Goal: Information Seeking & Learning: Learn about a topic

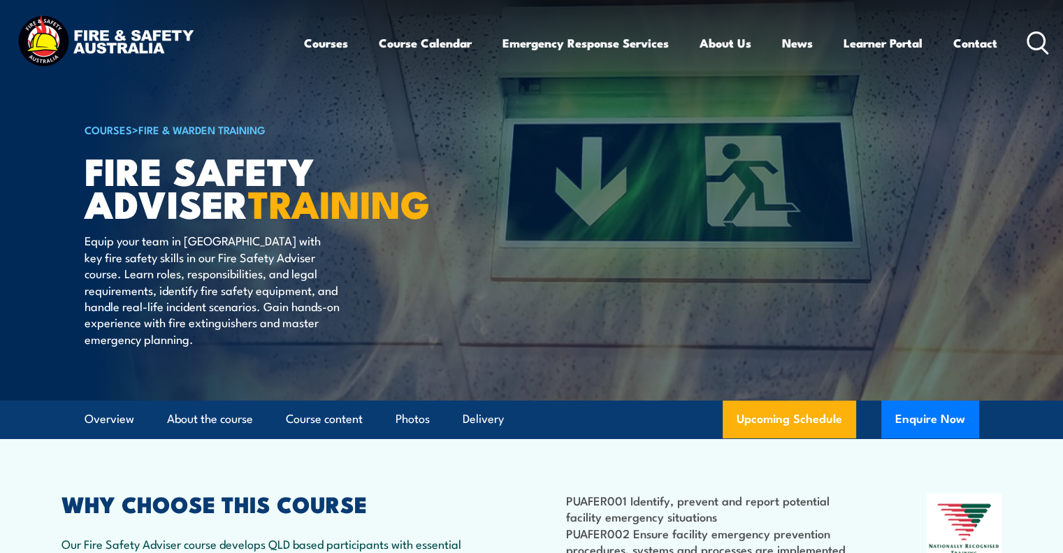
click at [1037, 43] on icon at bounding box center [1038, 42] width 22 height 23
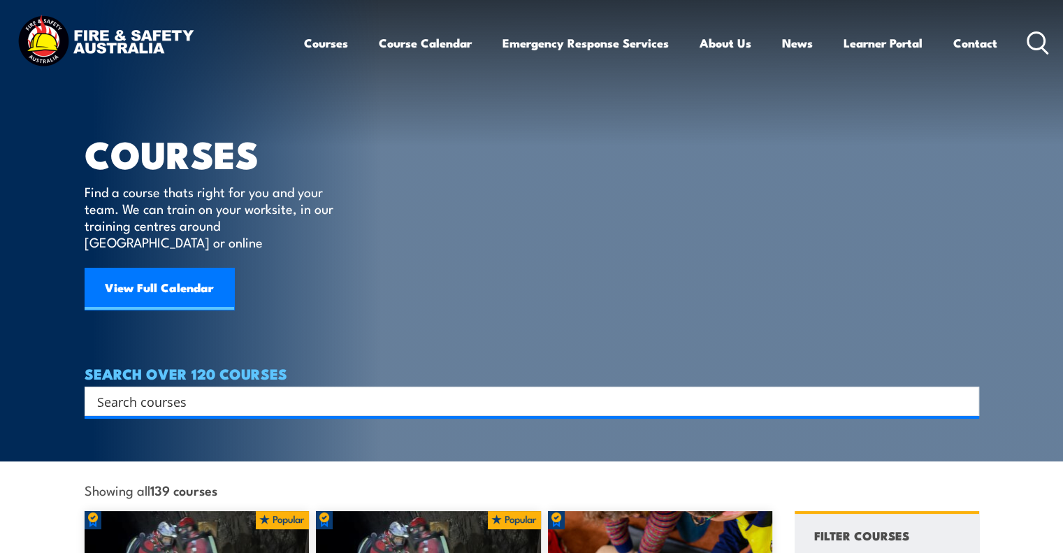
click at [200, 391] on input "Search input" at bounding box center [522, 401] width 851 height 21
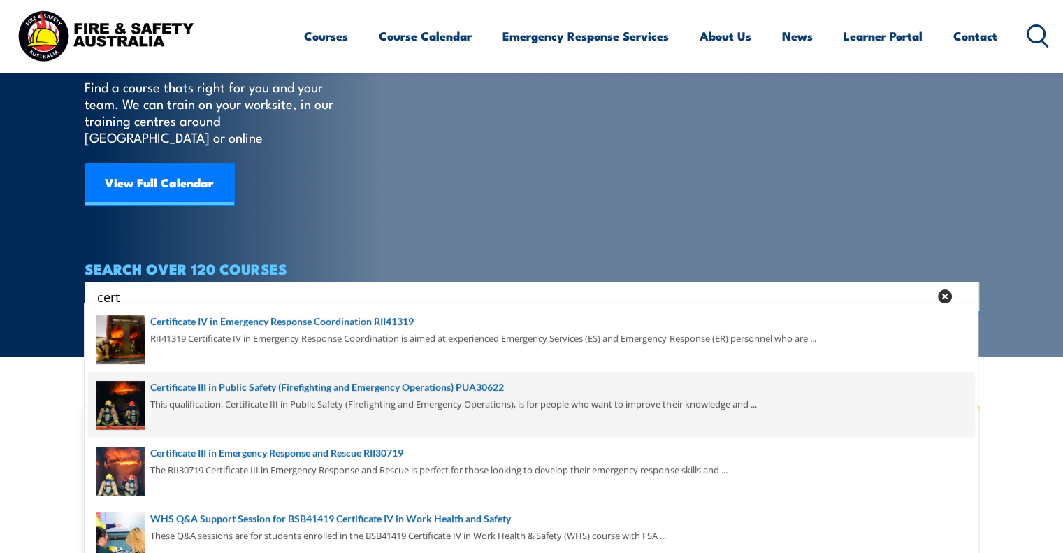
scroll to position [106, 0]
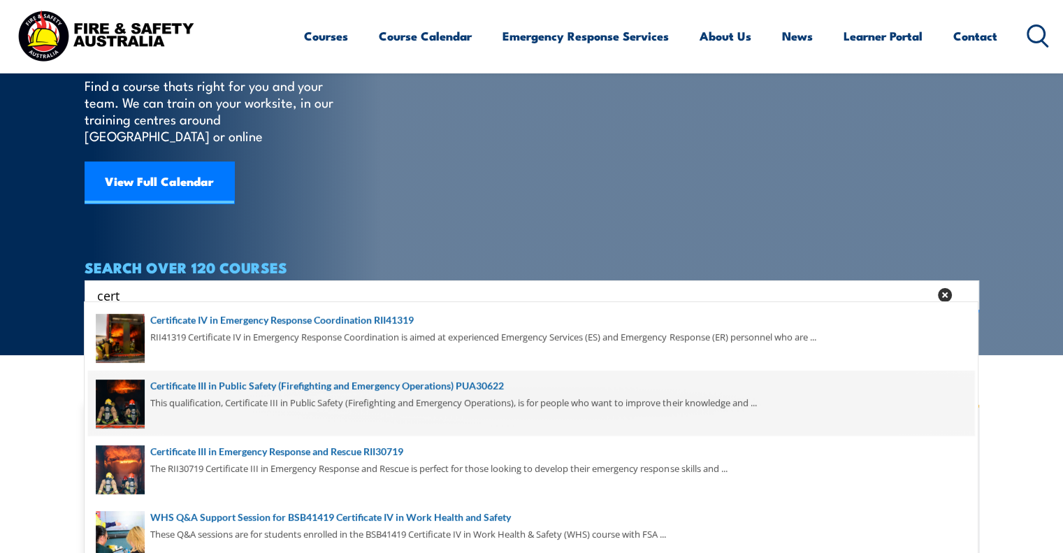
type input "cert"
click at [266, 385] on span at bounding box center [531, 403] width 886 height 66
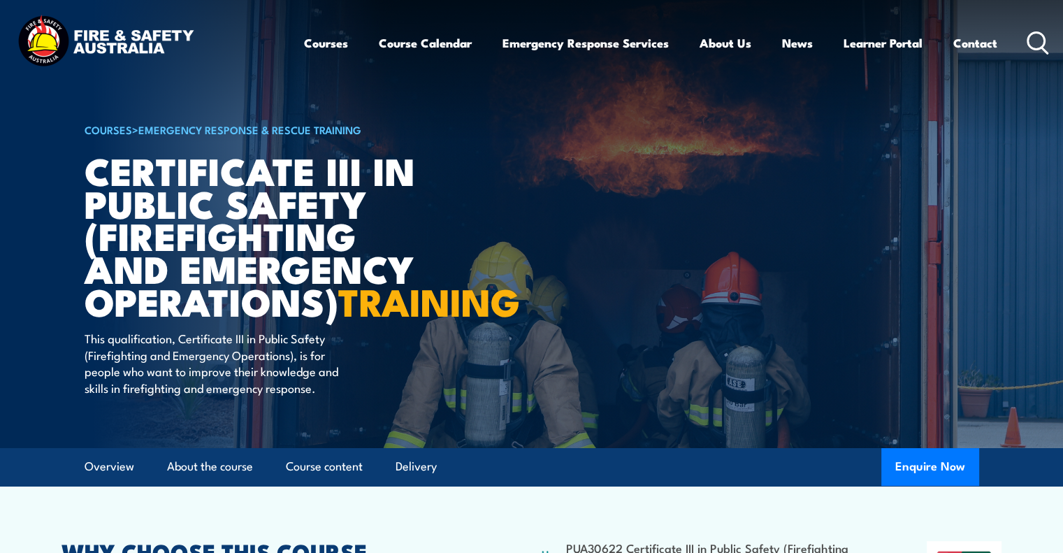
click at [1032, 35] on icon at bounding box center [1038, 42] width 22 height 23
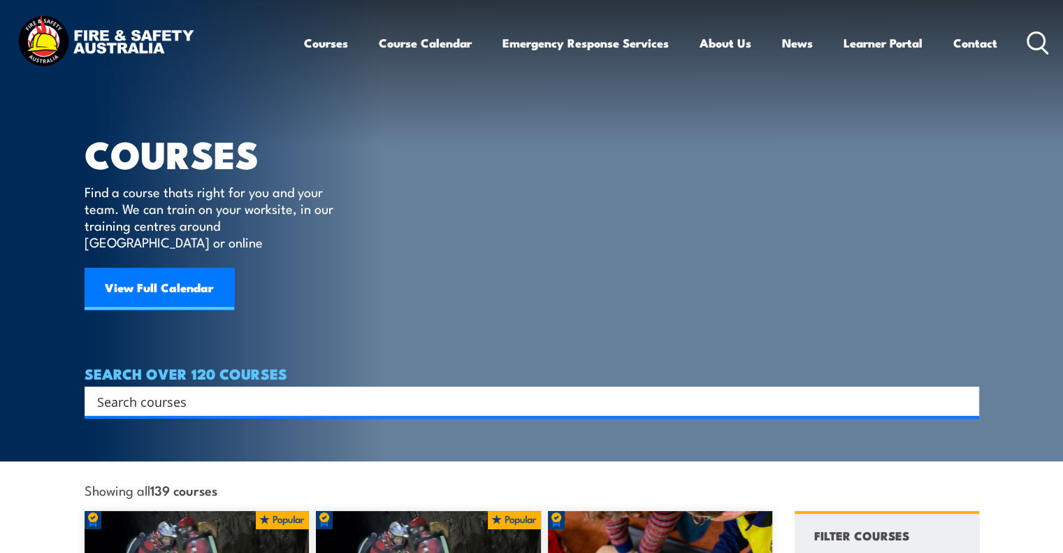
click at [231, 387] on div "Search" at bounding box center [532, 401] width 895 height 29
click at [208, 396] on div "Search" at bounding box center [532, 401] width 895 height 29
click at [210, 391] on input "Search input" at bounding box center [522, 401] width 851 height 21
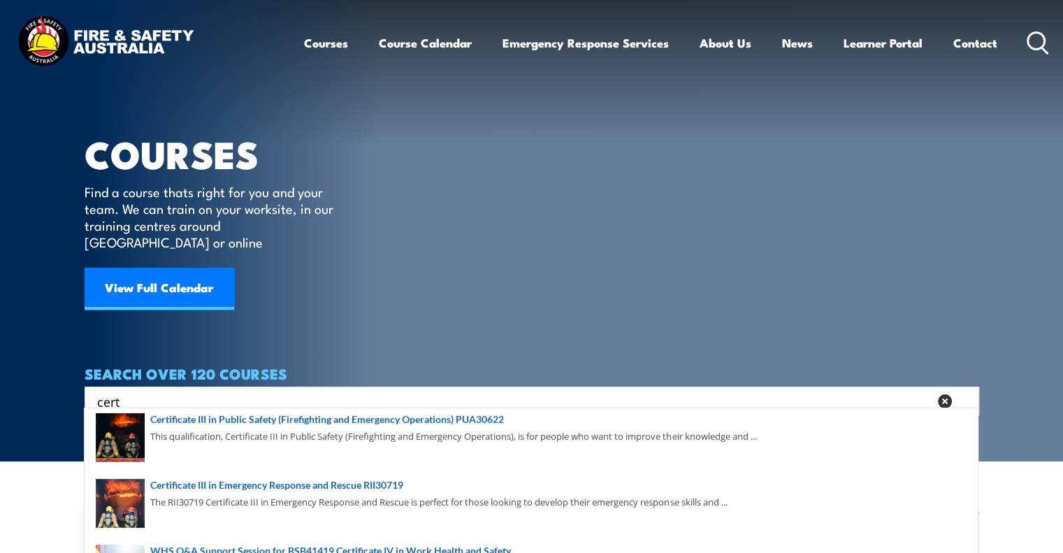
scroll to position [73, 0]
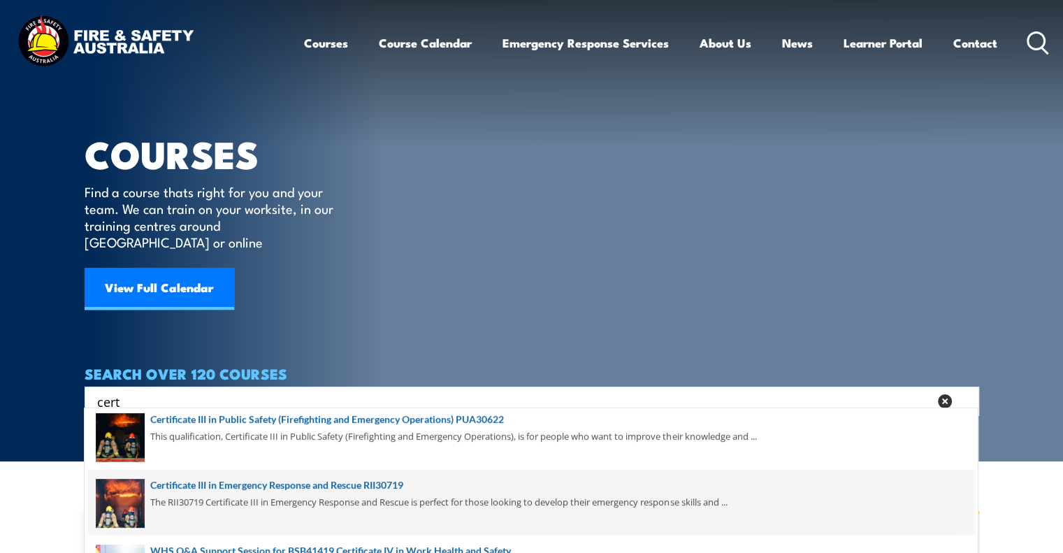
type input "cert"
click at [296, 489] on span at bounding box center [531, 503] width 886 height 66
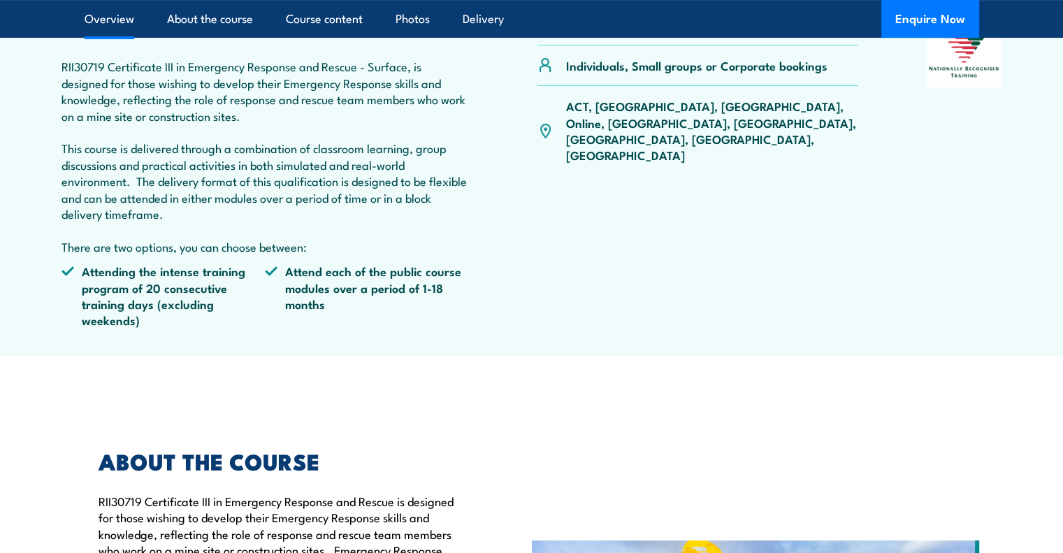
scroll to position [491, 0]
